Goal: Transaction & Acquisition: Subscribe to service/newsletter

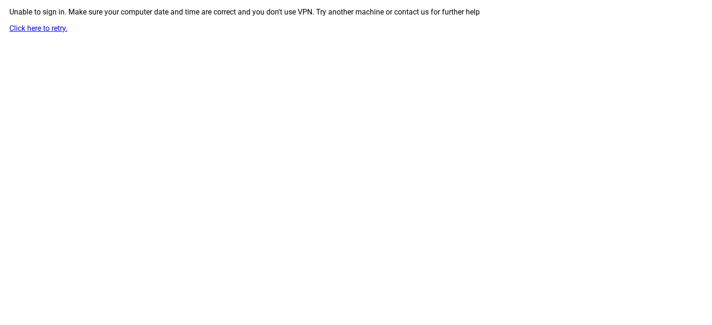
click at [44, 28] on link "Click here to retry." at bounding box center [38, 28] width 58 height 9
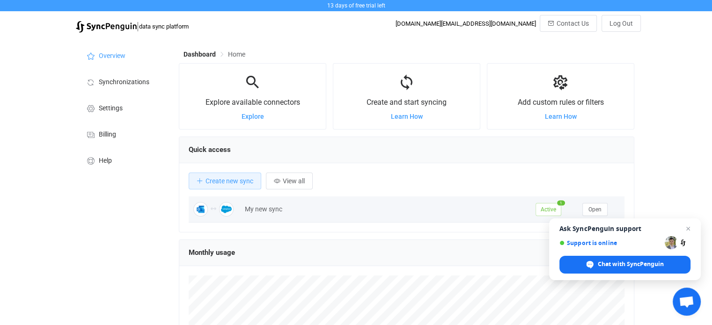
scroll to position [177, 0]
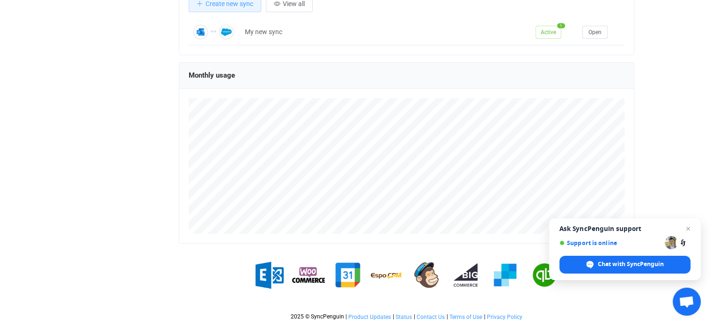
click at [689, 230] on span "Close chat" at bounding box center [687, 228] width 11 height 11
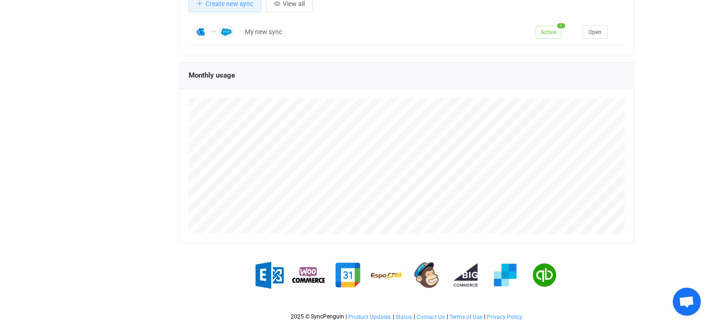
scroll to position [0, 0]
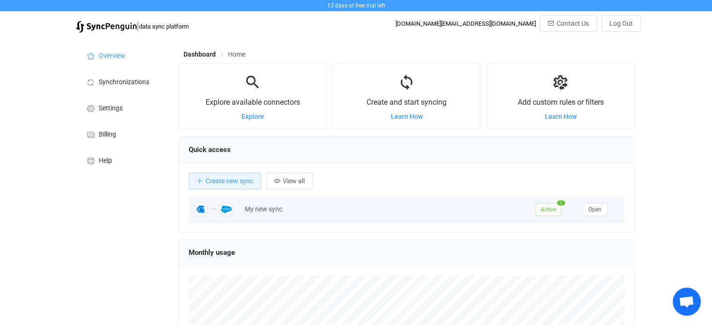
drag, startPoint x: 384, startPoint y: 208, endPoint x: 375, endPoint y: 206, distance: 8.6
click at [384, 208] on div "My new sync" at bounding box center [385, 209] width 291 height 11
click at [264, 213] on div "My new sync" at bounding box center [385, 209] width 291 height 11
click at [541, 211] on span "Active" at bounding box center [548, 209] width 26 height 13
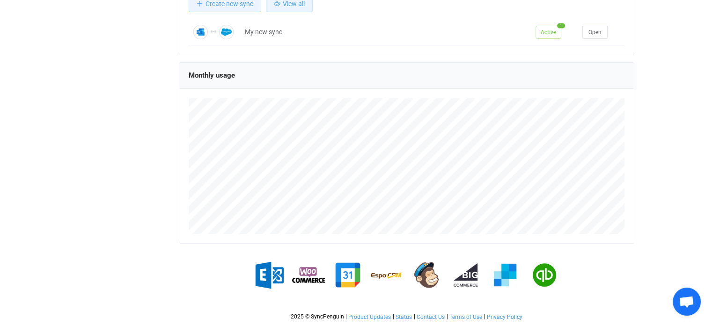
scroll to position [22, 0]
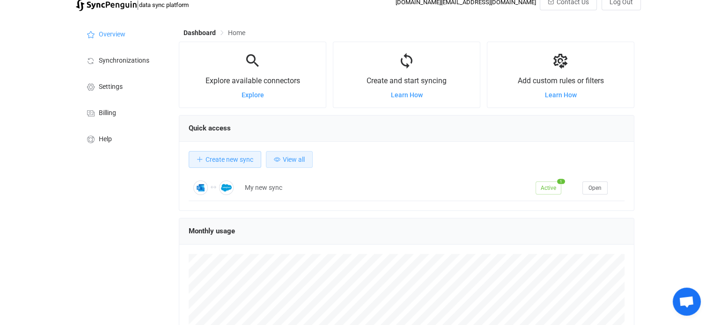
click at [287, 163] on span "View all" at bounding box center [294, 159] width 22 height 7
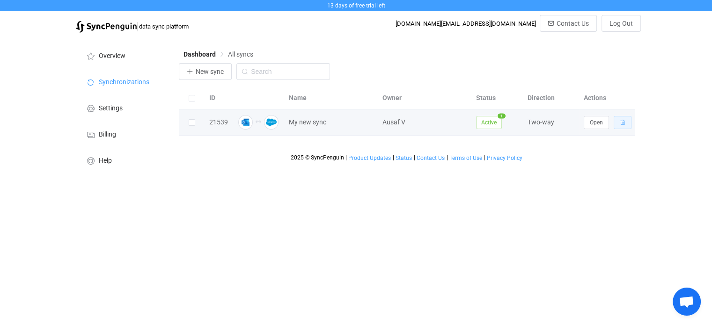
click at [629, 122] on button "button" at bounding box center [623, 122] width 18 height 13
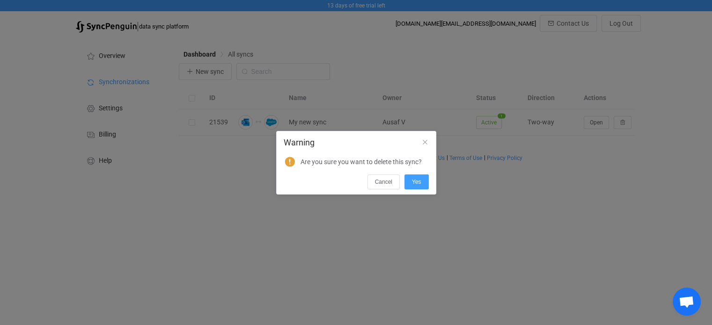
click at [417, 172] on div "Cancel Yes" at bounding box center [356, 180] width 159 height 17
click at [416, 179] on span "Yes" at bounding box center [416, 182] width 9 height 7
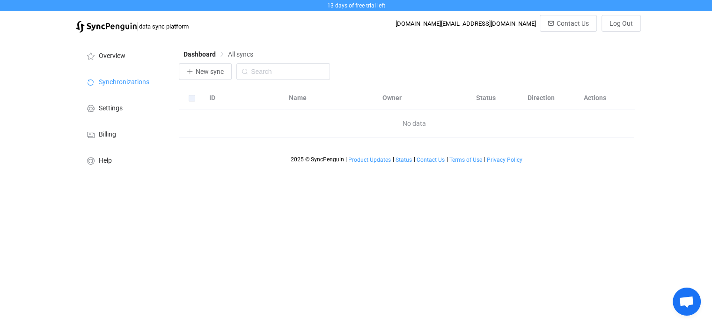
click at [295, 22] on div "| data sync platform [DOMAIN_NAME][EMAIL_ADDRESS][DOMAIN_NAME] Contact Us Log O…" at bounding box center [356, 26] width 570 height 22
click at [380, 67] on div "New sync" at bounding box center [406, 74] width 455 height 22
click at [121, 59] on span "Overview" at bounding box center [112, 55] width 27 height 7
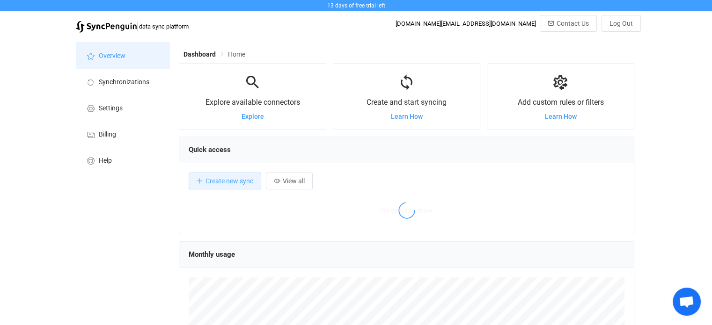
scroll to position [181, 455]
drag, startPoint x: 484, startPoint y: 53, endPoint x: 479, endPoint y: 37, distance: 16.6
click at [483, 51] on div "Dashboard Home" at bounding box center [406, 56] width 455 height 14
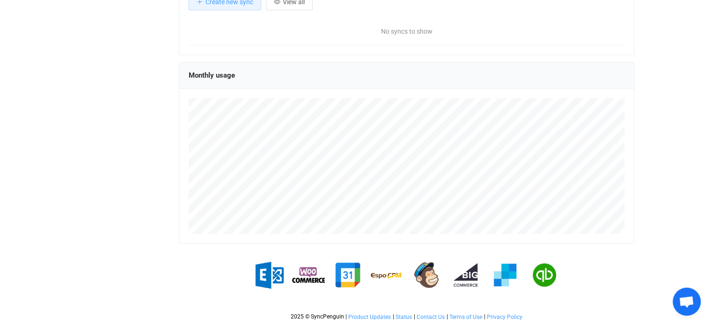
scroll to position [0, 0]
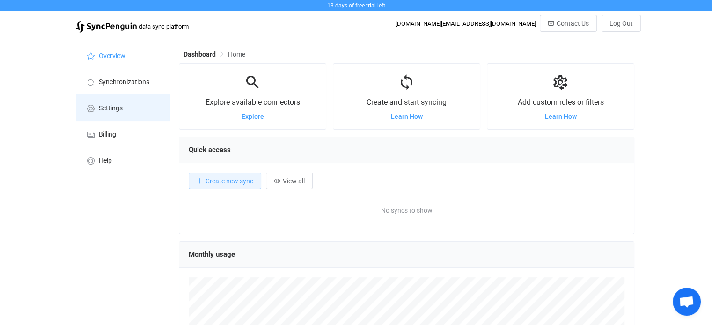
click at [119, 103] on li "Settings" at bounding box center [123, 108] width 94 height 26
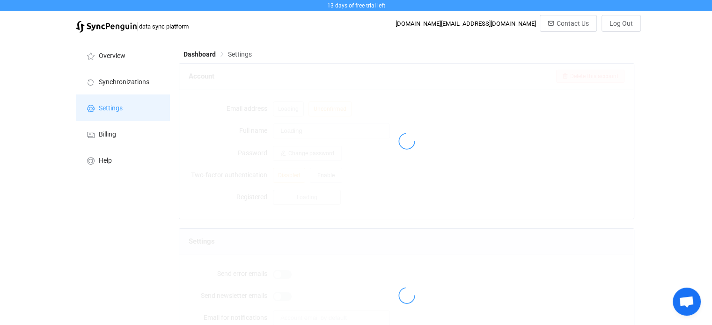
type input "Ausaf V"
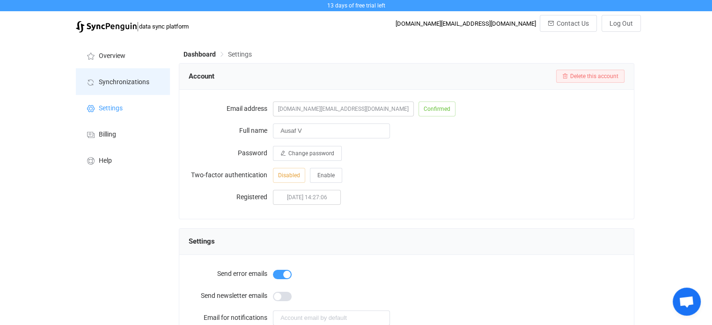
click at [113, 79] on span "Synchronizations" at bounding box center [124, 82] width 51 height 7
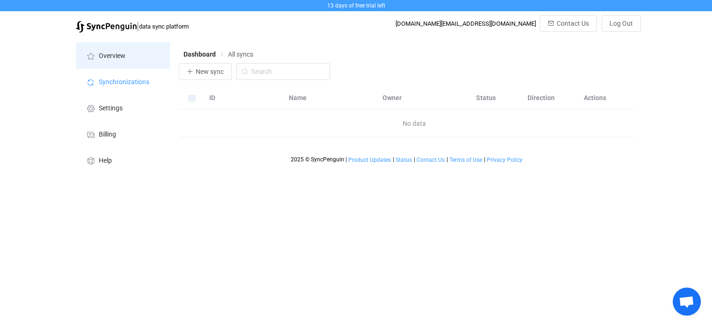
click at [116, 62] on li "Overview" at bounding box center [123, 55] width 94 height 26
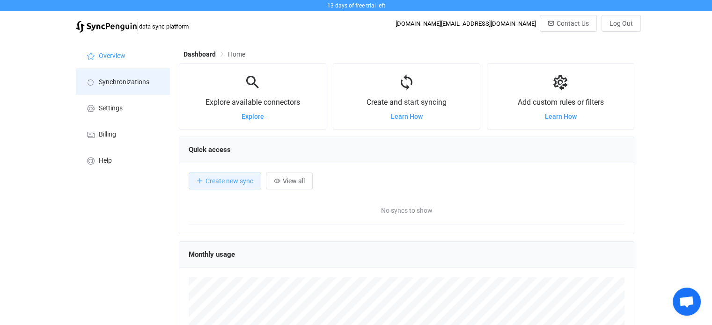
click at [96, 78] on li "Synchronizations" at bounding box center [123, 81] width 94 height 26
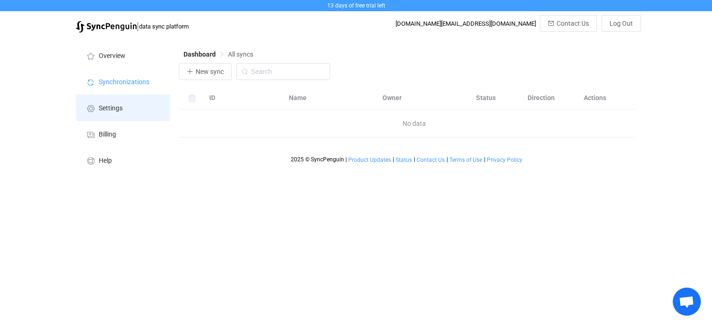
click at [110, 106] on span "Settings" at bounding box center [111, 108] width 24 height 7
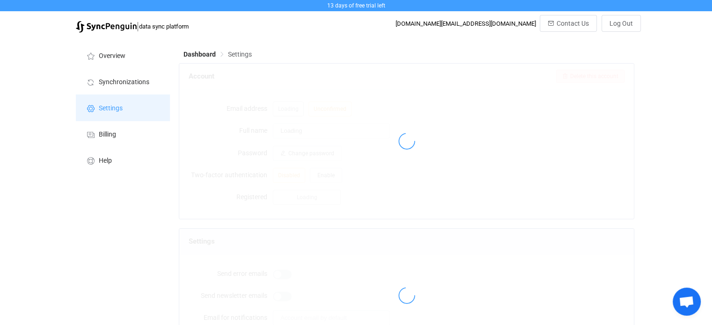
type input "Ausaf V"
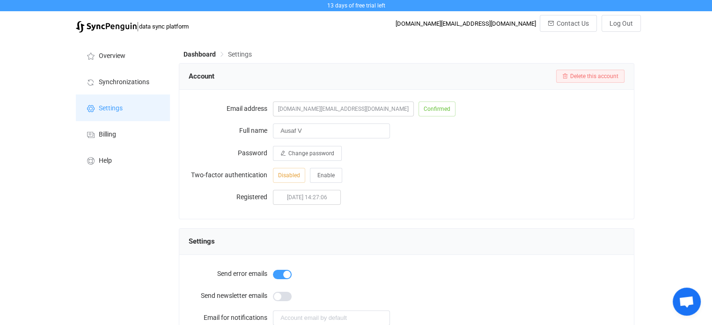
scroll to position [77, 0]
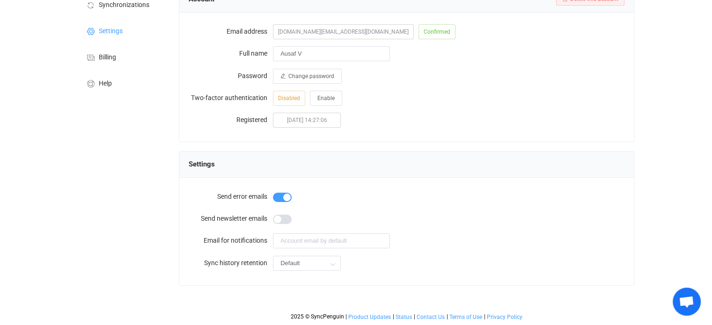
click at [152, 202] on div "Overview Synchronizations Settings Billing Help" at bounding box center [122, 142] width 103 height 365
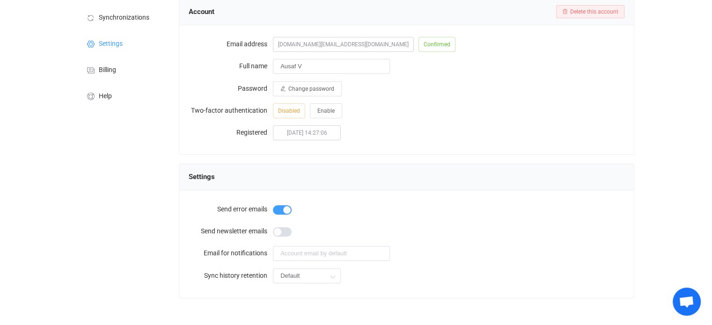
scroll to position [0, 0]
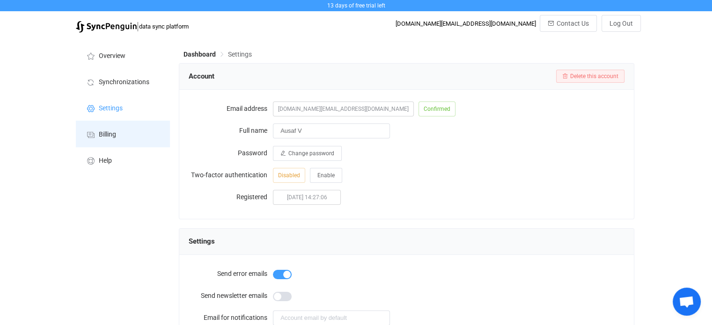
click at [107, 133] on span "Billing" at bounding box center [107, 134] width 17 height 7
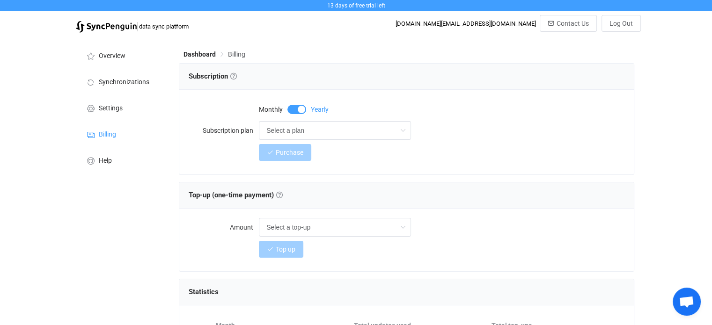
click at [453, 159] on div "Purchase" at bounding box center [442, 152] width 366 height 19
click at [451, 159] on div "Purchase" at bounding box center [442, 152] width 366 height 19
click at [300, 196] on div "Top-up (one-time payment) Top-up (one-time payment) Get additional sync updates…" at bounding box center [407, 195] width 436 height 14
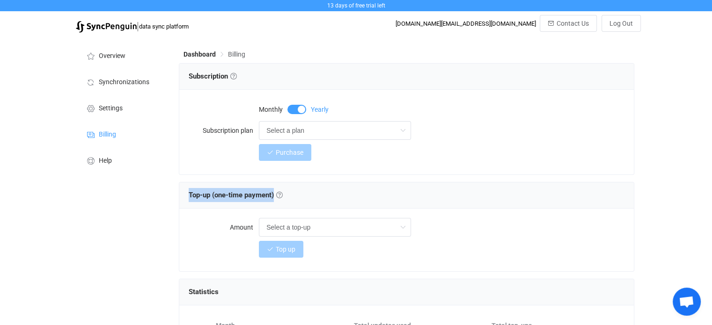
click at [300, 196] on div "Top-up (one-time payment) Top-up (one-time payment) Get additional sync updates…" at bounding box center [407, 195] width 436 height 14
click at [208, 172] on div "Monthly Yearly Subscription plan Select a plan Select a plan Up to 2 active syn…" at bounding box center [406, 132] width 454 height 85
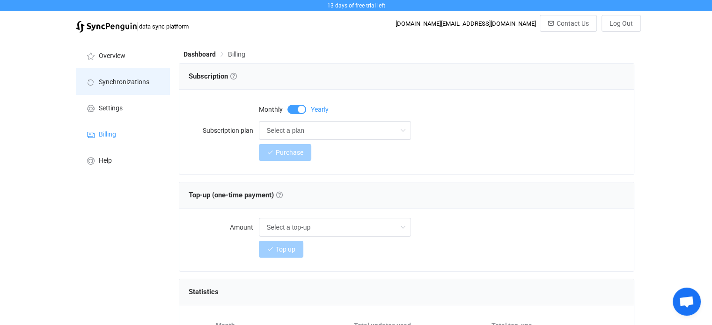
click at [110, 88] on li "Synchronizations" at bounding box center [123, 81] width 94 height 26
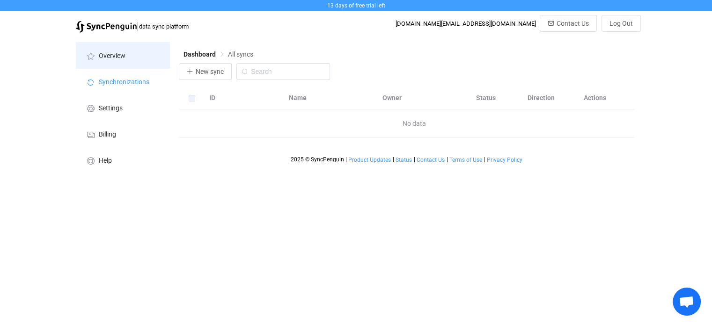
click at [114, 59] on span "Overview" at bounding box center [112, 55] width 27 height 7
